Goal: Information Seeking & Learning: Learn about a topic

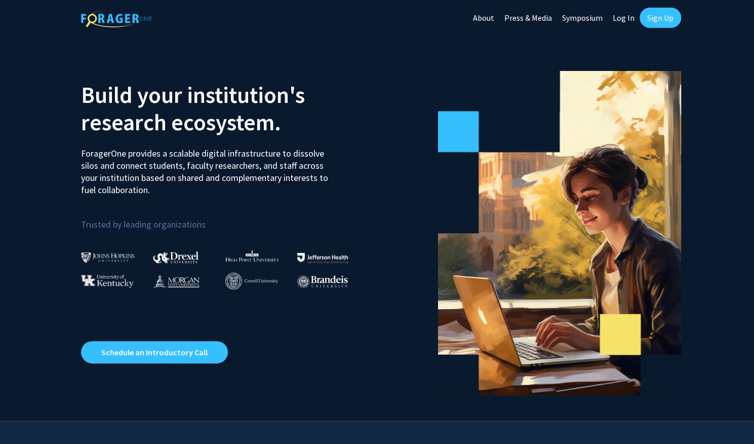
click at [647, 8] on link "Sign Up" at bounding box center [661, 18] width 42 height 20
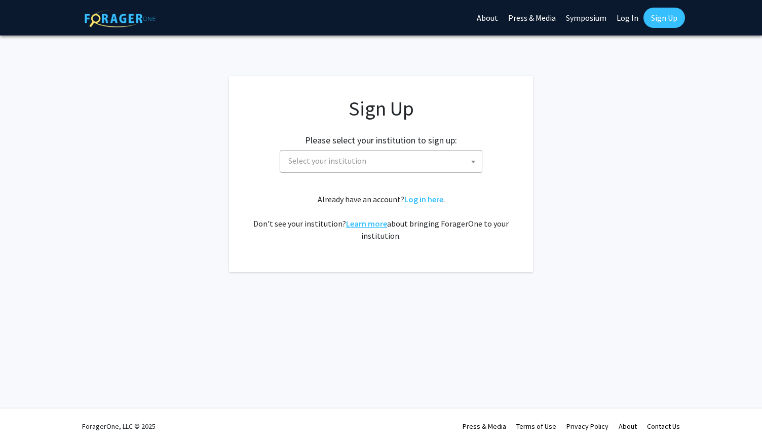
click at [358, 219] on link "Learn more" at bounding box center [366, 223] width 41 height 10
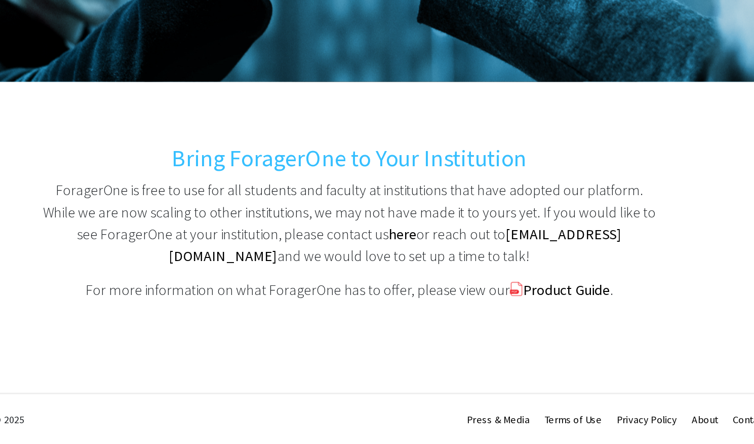
scroll to position [71, 0]
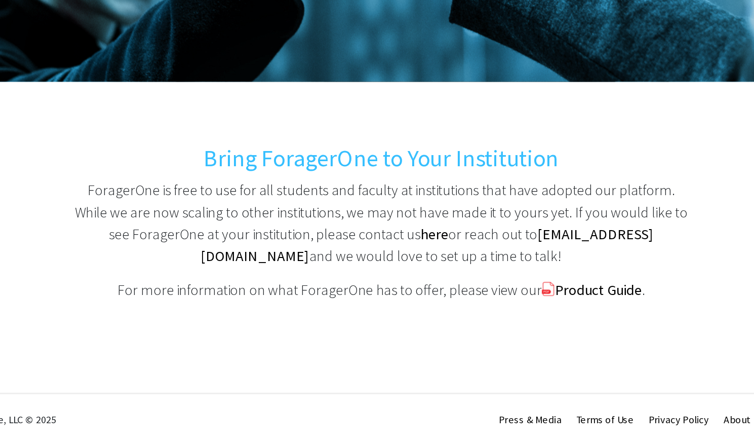
click at [361, 288] on p "ForagerOne is free to use for all students and faculty at institutions that hav…" at bounding box center [377, 290] width 425 height 61
click at [531, 333] on b "Product Guide" at bounding box center [528, 336] width 60 height 13
